Goal: Task Accomplishment & Management: Complete application form

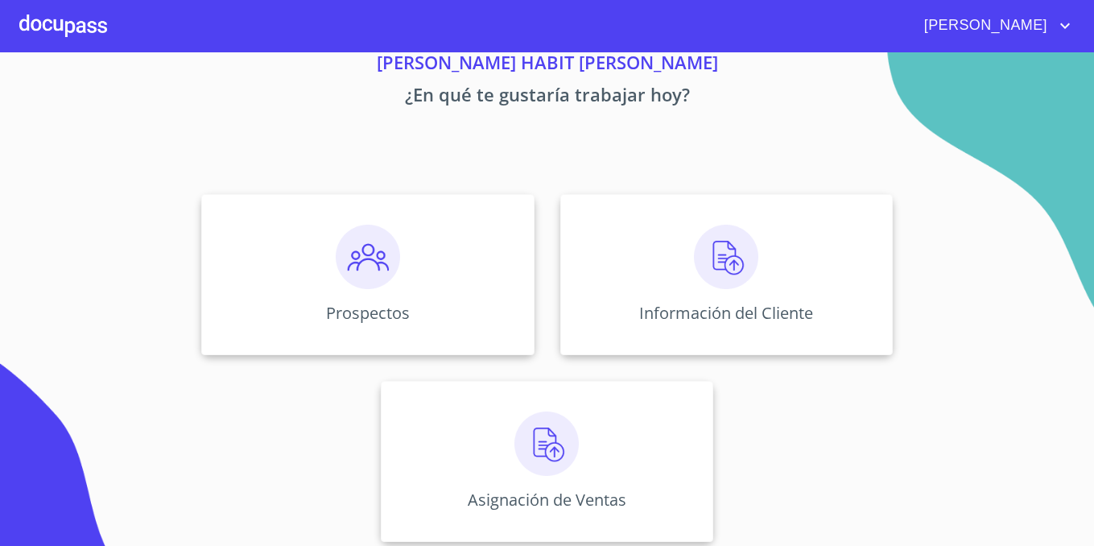
scroll to position [76, 0]
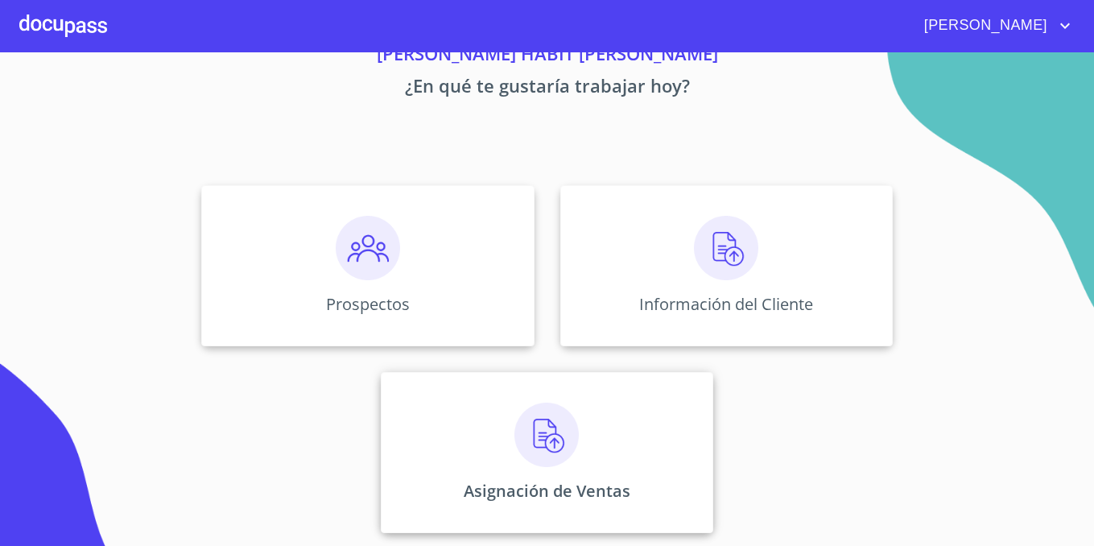
click at [560, 433] on img at bounding box center [546, 435] width 64 height 64
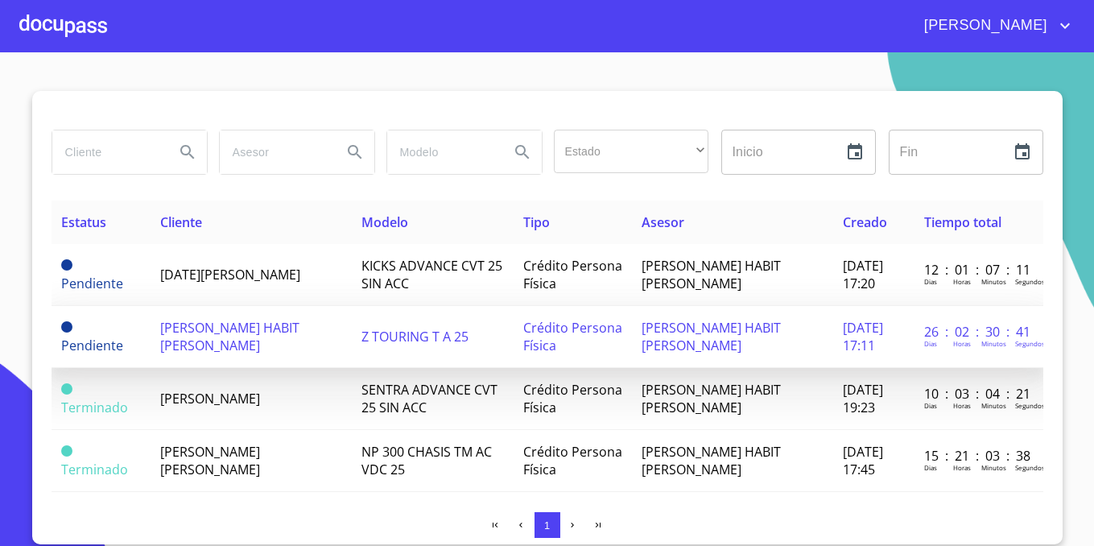
click at [264, 275] on span "[DATE][PERSON_NAME]" at bounding box center [230, 275] width 140 height 18
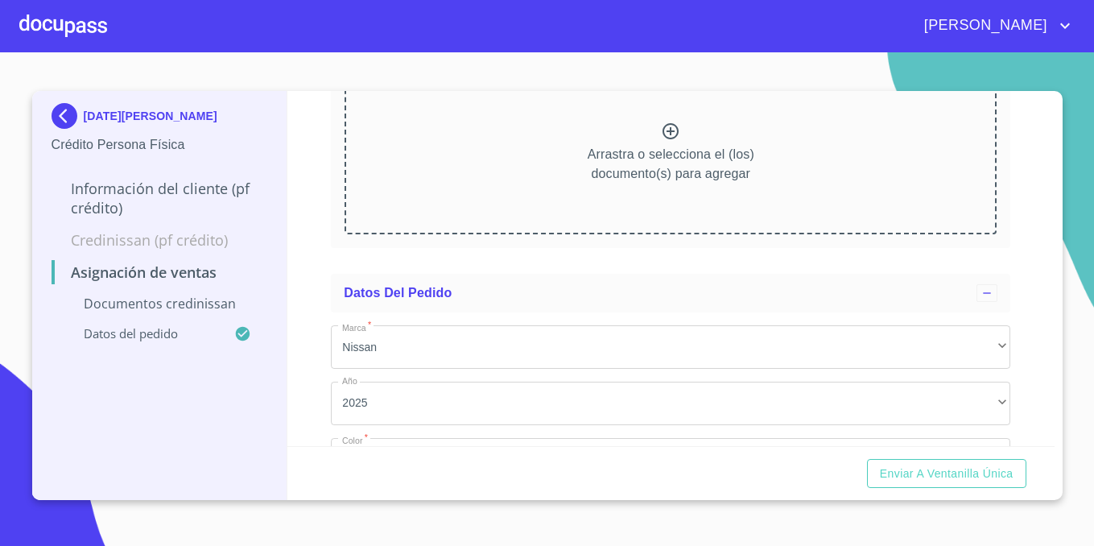
scroll to position [375, 0]
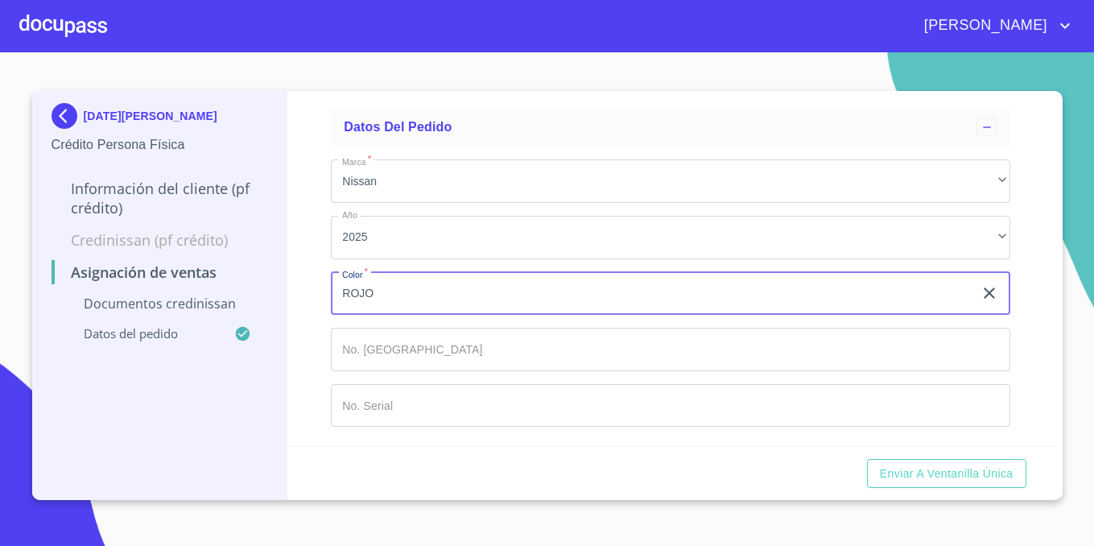
click at [505, 294] on input "ROJO" at bounding box center [652, 293] width 642 height 43
type input "a"
type input "AZUL"
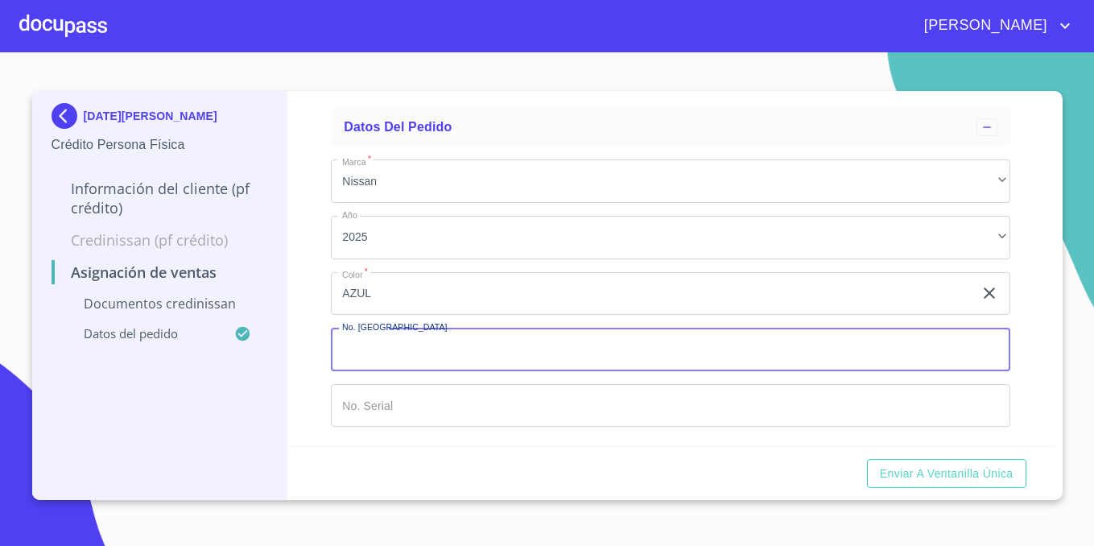
click at [494, 347] on input "Marca   *" at bounding box center [670, 349] width 679 height 43
type input "149521"
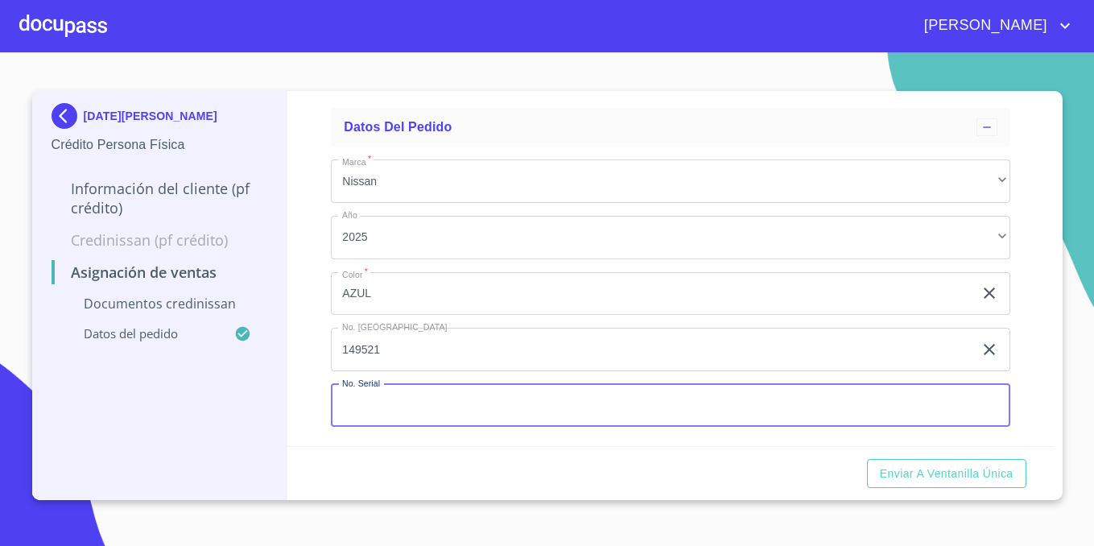
click at [489, 398] on input "Marca   *" at bounding box center [670, 405] width 679 height 43
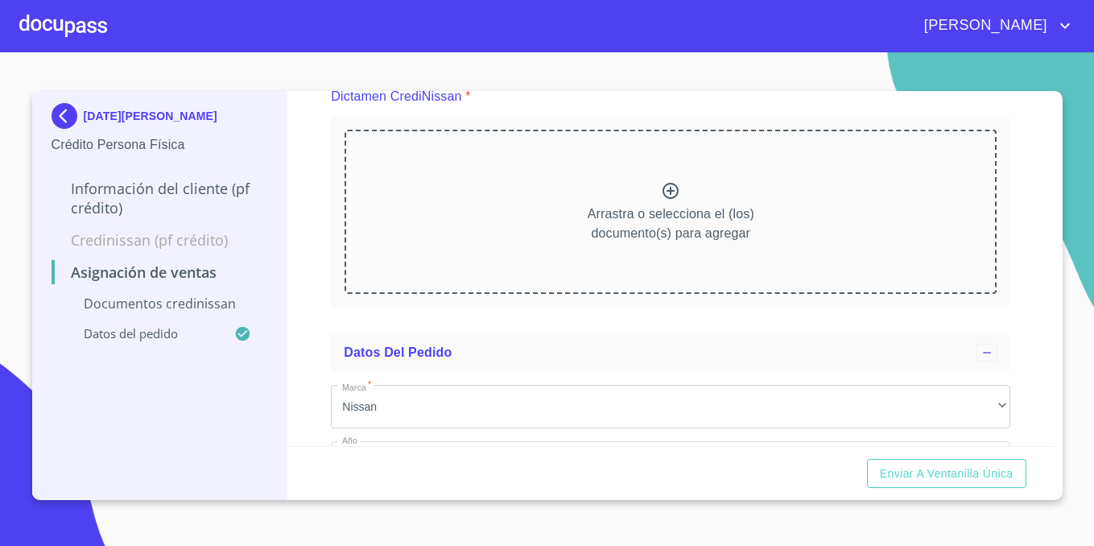
scroll to position [0, 0]
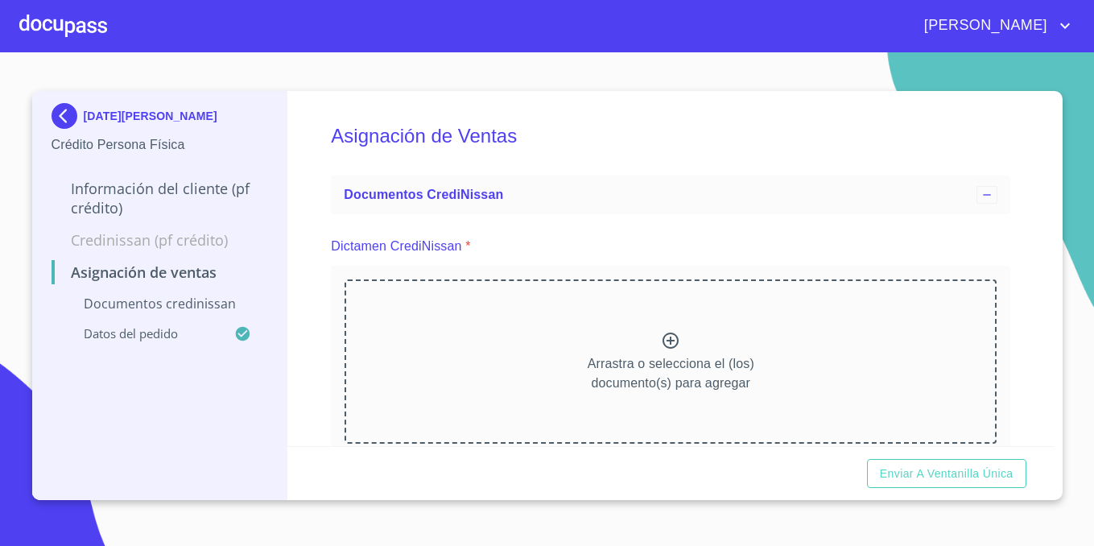
type input "[US_VEHICLE_IDENTIFICATION_NUMBER]"
click at [43, 24] on div at bounding box center [63, 26] width 88 height 52
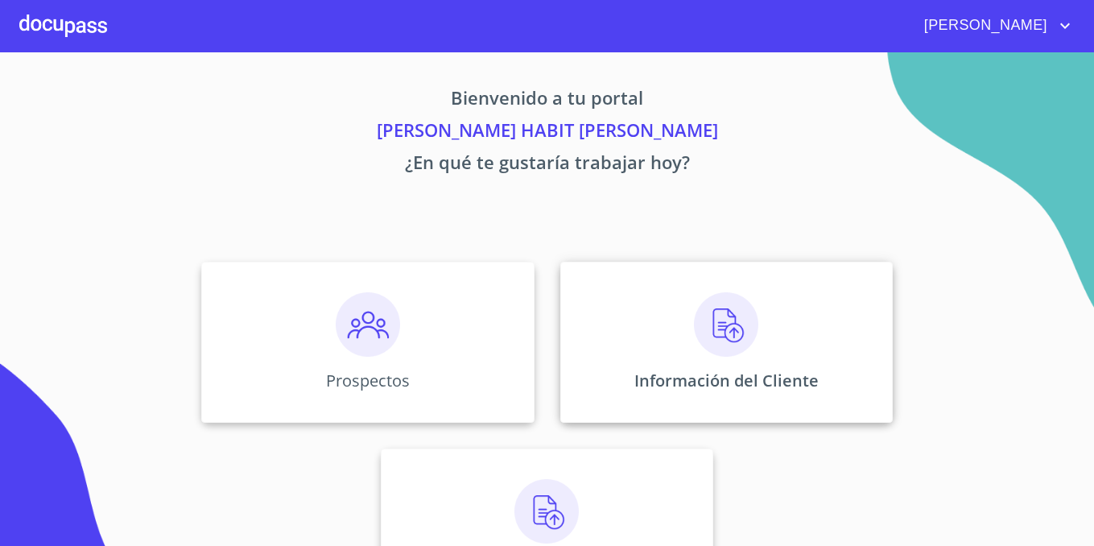
click at [719, 292] on img at bounding box center [726, 324] width 64 height 64
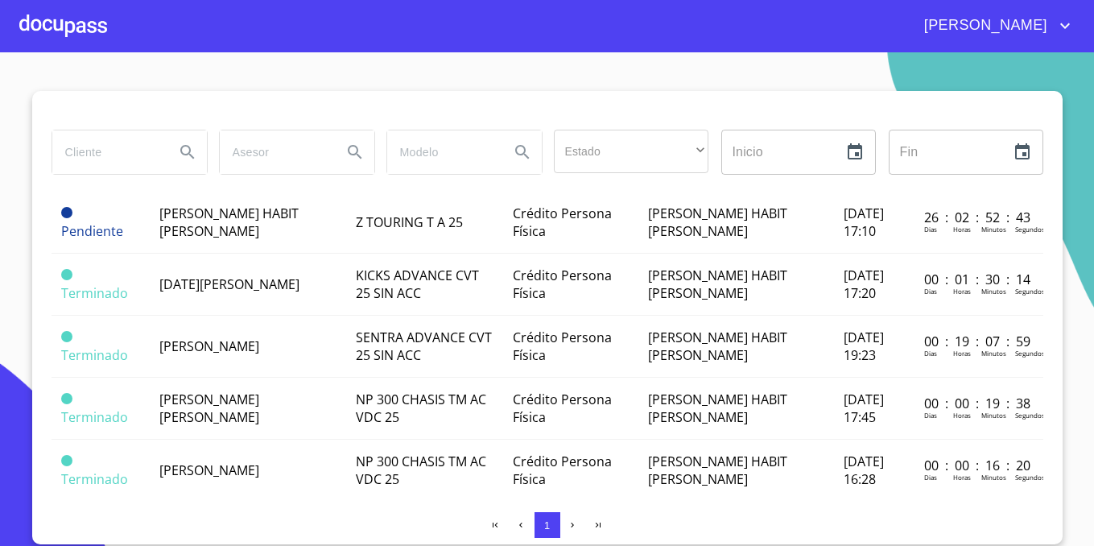
scroll to position [176, 0]
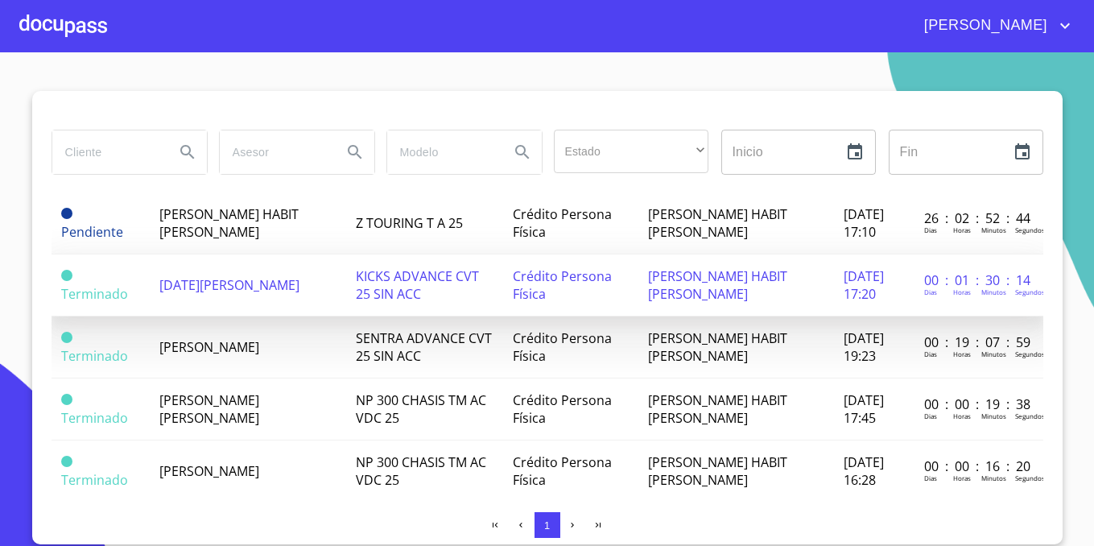
click at [258, 303] on td "[DATE][PERSON_NAME]" at bounding box center [248, 285] width 196 height 62
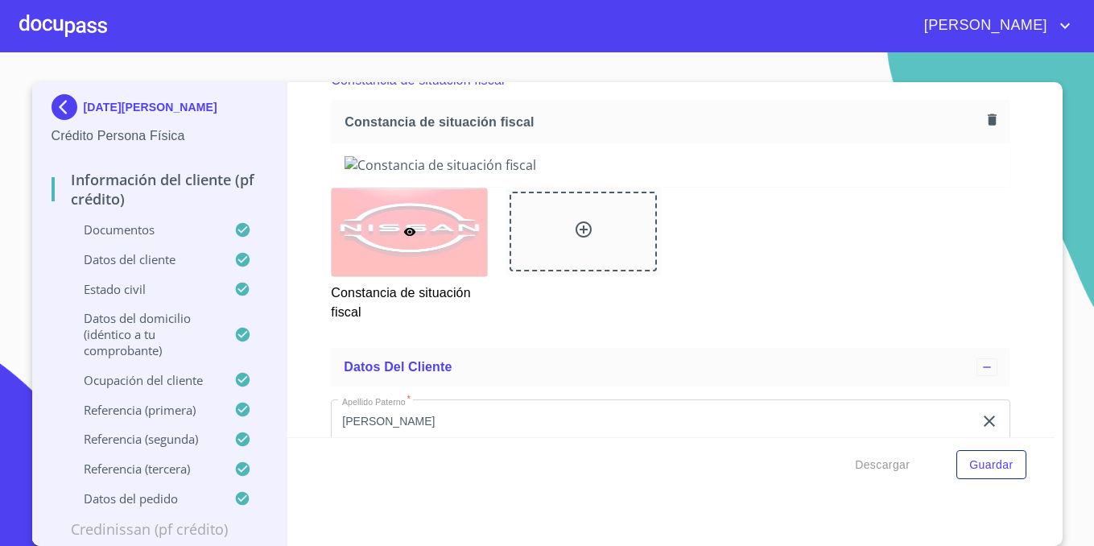
scroll to position [4331, 0]
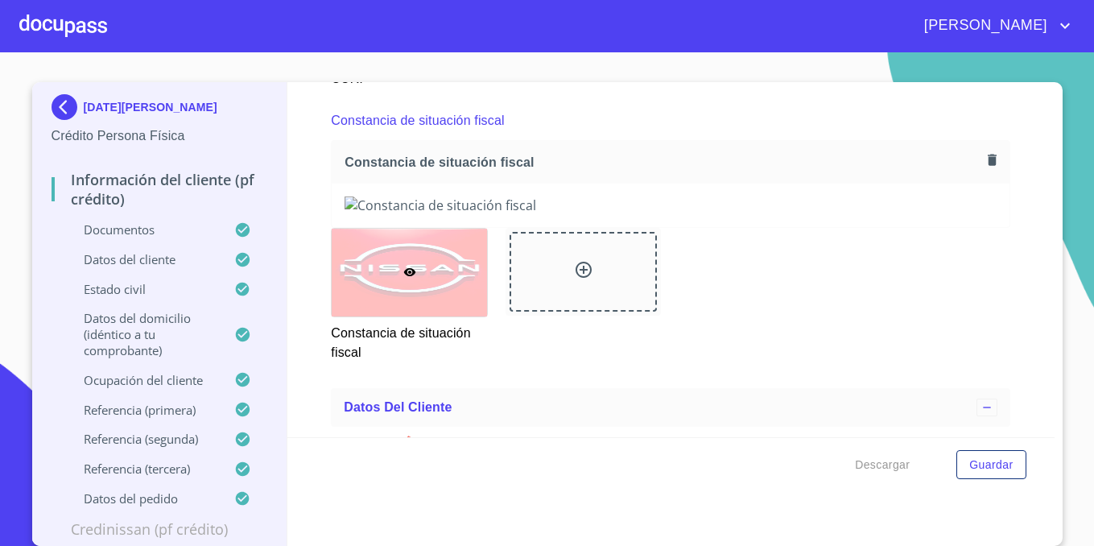
click at [992, 151] on button "button" at bounding box center [992, 160] width 22 height 22
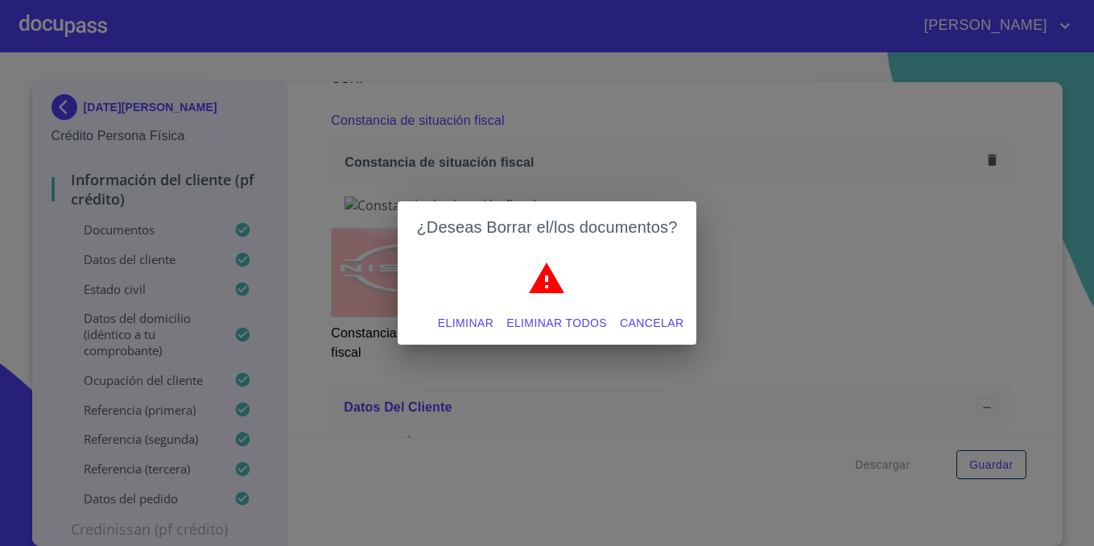
click at [479, 328] on span "Eliminar" at bounding box center [466, 323] width 56 height 20
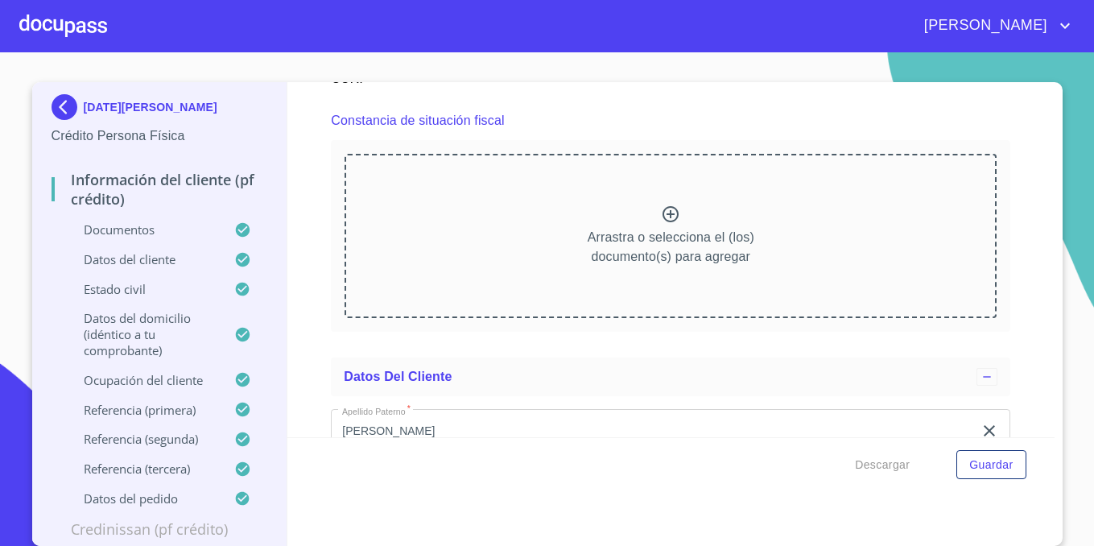
click at [670, 217] on icon at bounding box center [671, 214] width 16 height 16
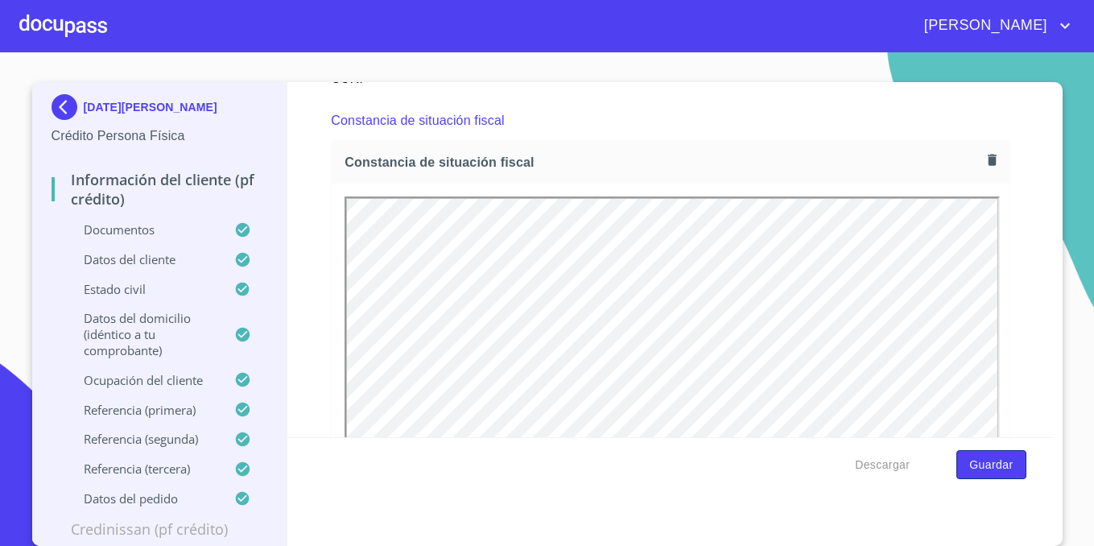
scroll to position [0, 0]
click at [982, 461] on span "Guardar" at bounding box center [990, 465] width 43 height 20
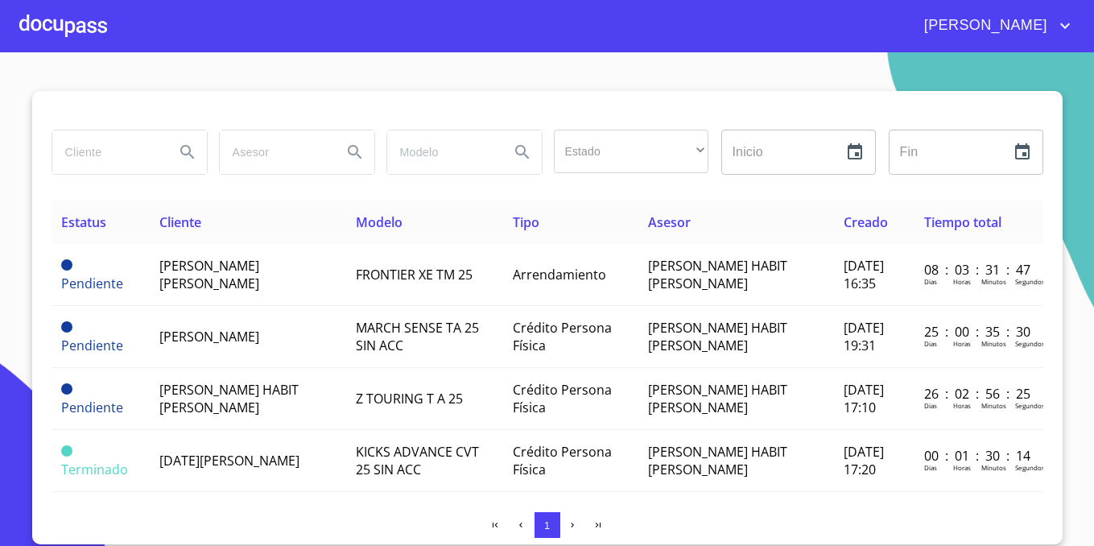
click at [86, 9] on div at bounding box center [63, 26] width 88 height 52
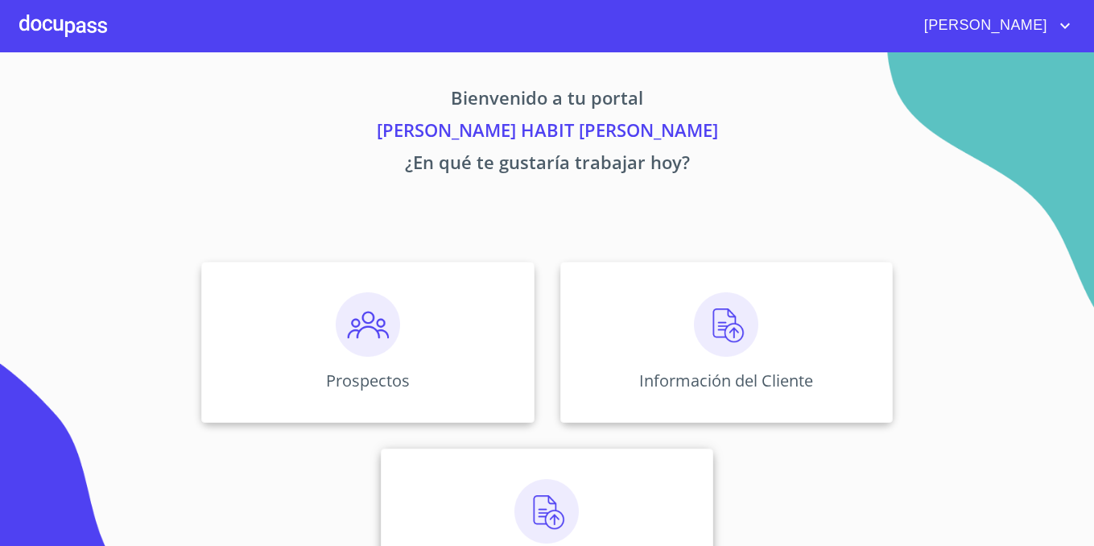
click at [555, 484] on div "Asignación de Ventas" at bounding box center [547, 528] width 333 height 161
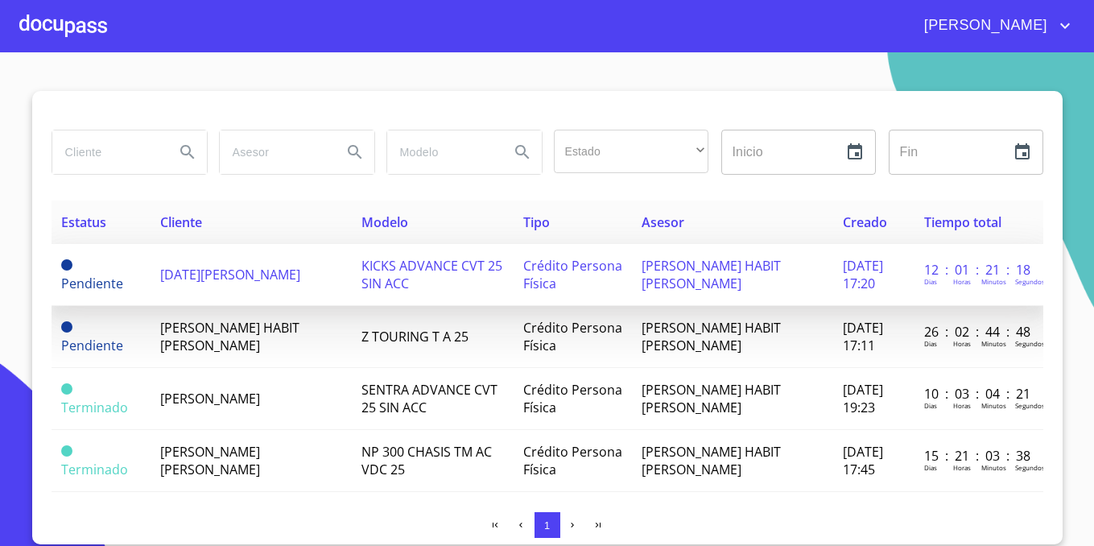
click at [214, 277] on span "[DATE][PERSON_NAME]" at bounding box center [230, 275] width 140 height 18
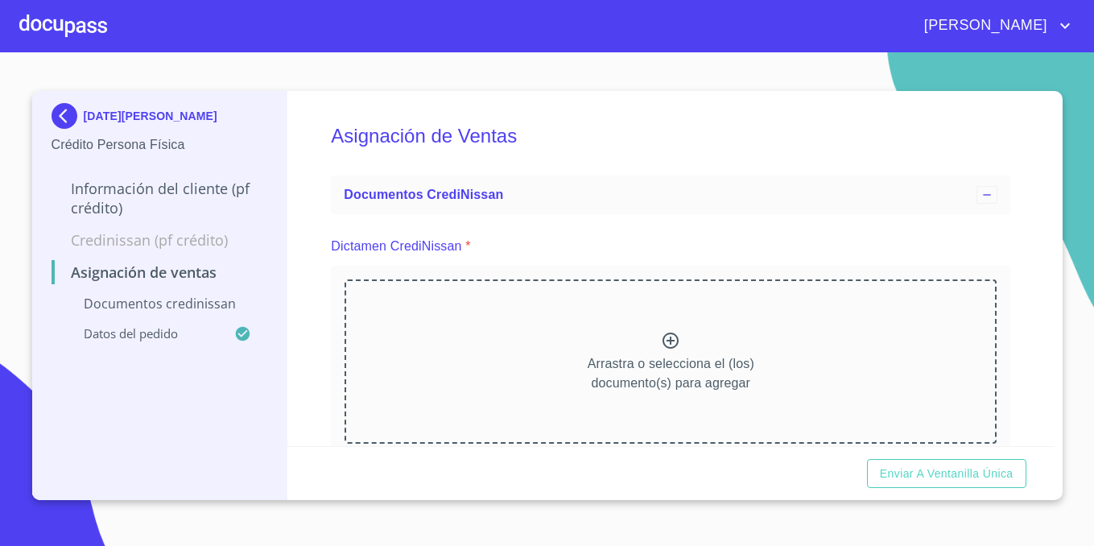
click at [664, 342] on icon at bounding box center [671, 341] width 16 height 16
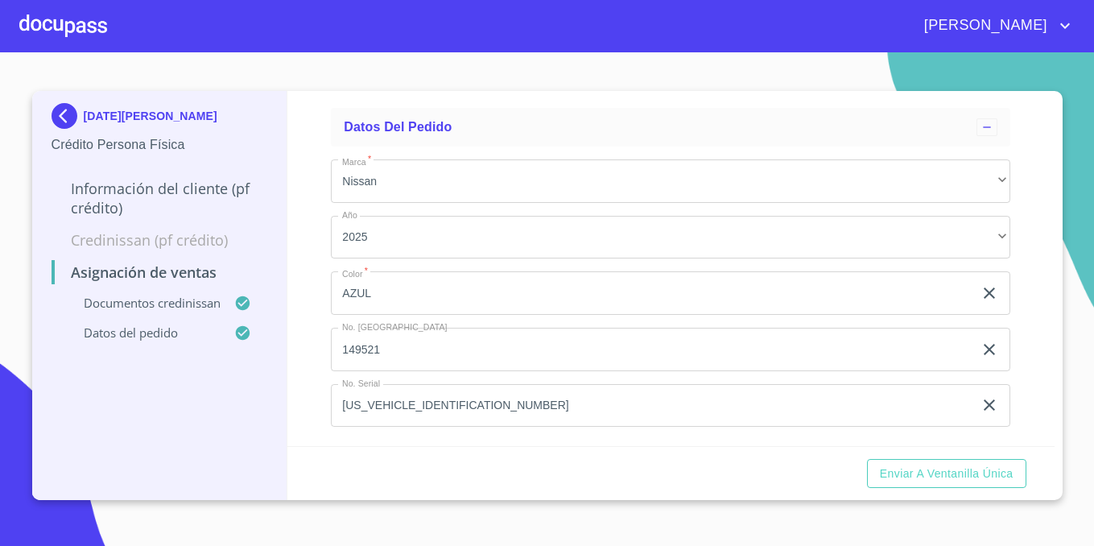
scroll to position [1927, 0]
click at [961, 465] on span "Enviar a Ventanilla única" at bounding box center [947, 474] width 134 height 20
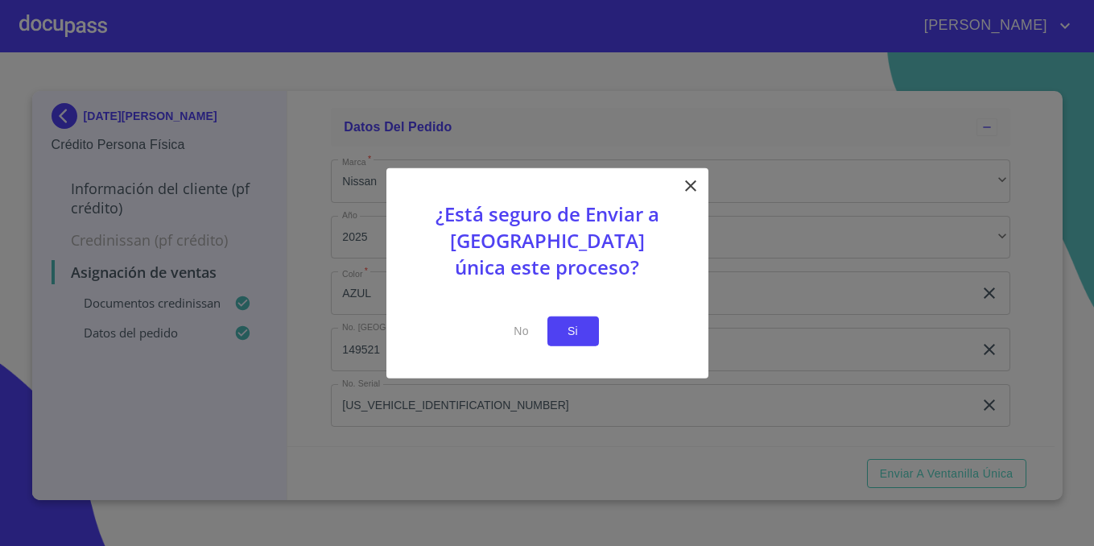
click at [591, 331] on button "Si" at bounding box center [573, 331] width 52 height 30
